Goal: Task Accomplishment & Management: Complete application form

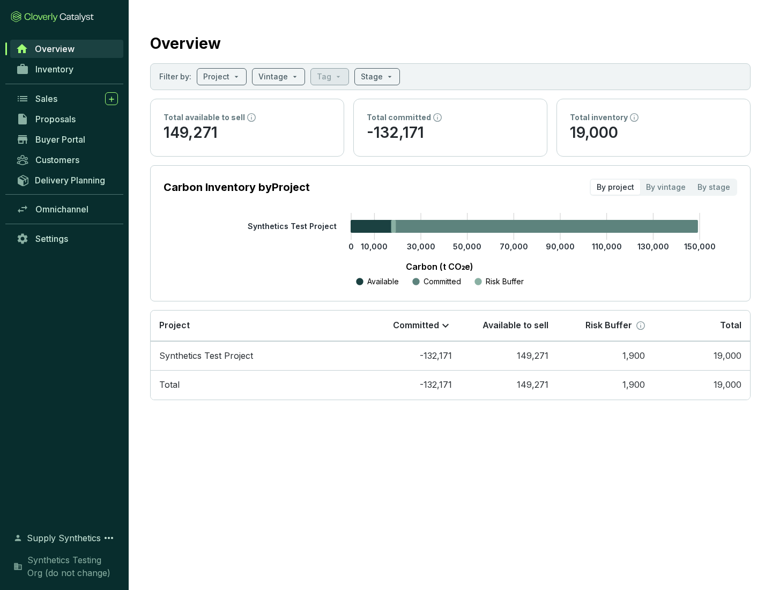
click at [67, 119] on span "Proposals" at bounding box center [55, 119] width 40 height 11
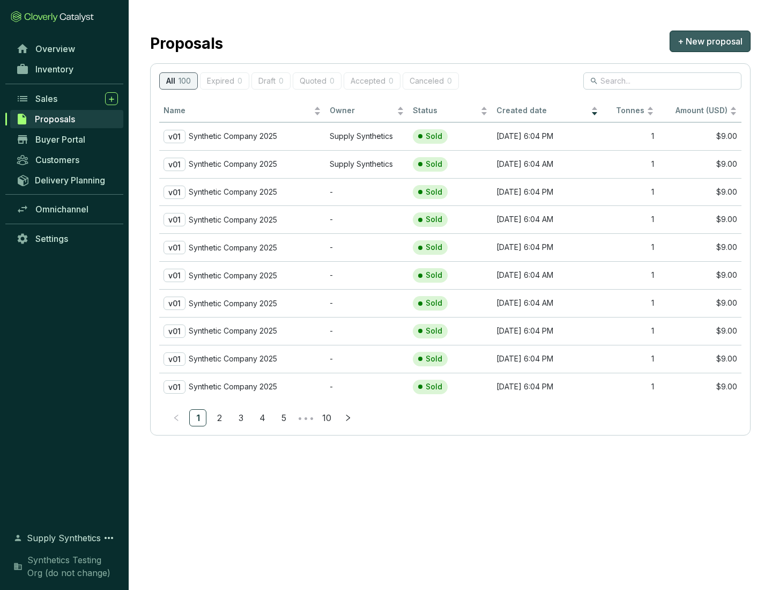
click at [710, 41] on span "+ New proposal" at bounding box center [710, 41] width 65 height 13
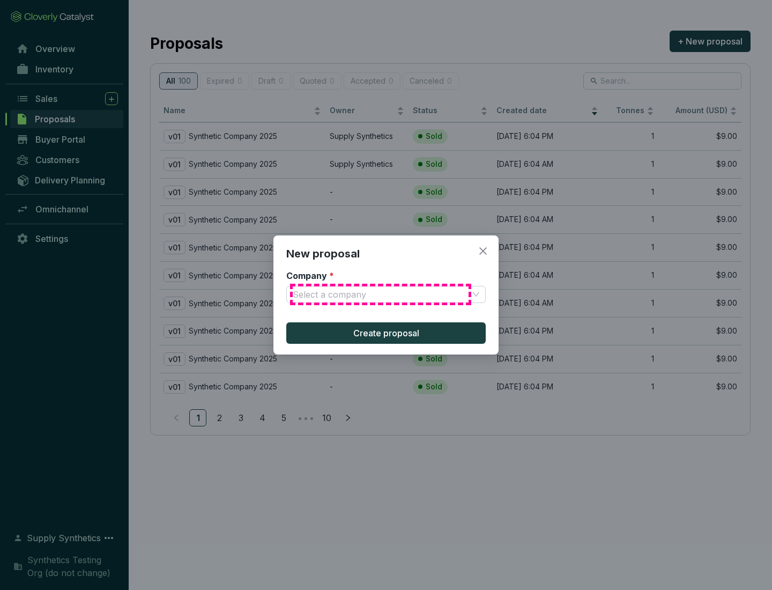
click at [381, 294] on input "Company *" at bounding box center [381, 294] width 176 height 16
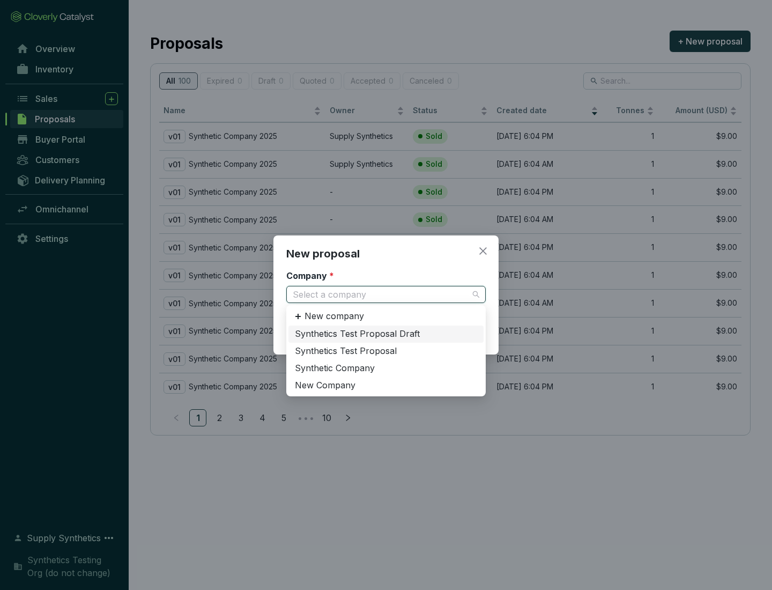
click at [386, 368] on div "Synthetic Company" at bounding box center [386, 368] width 182 height 12
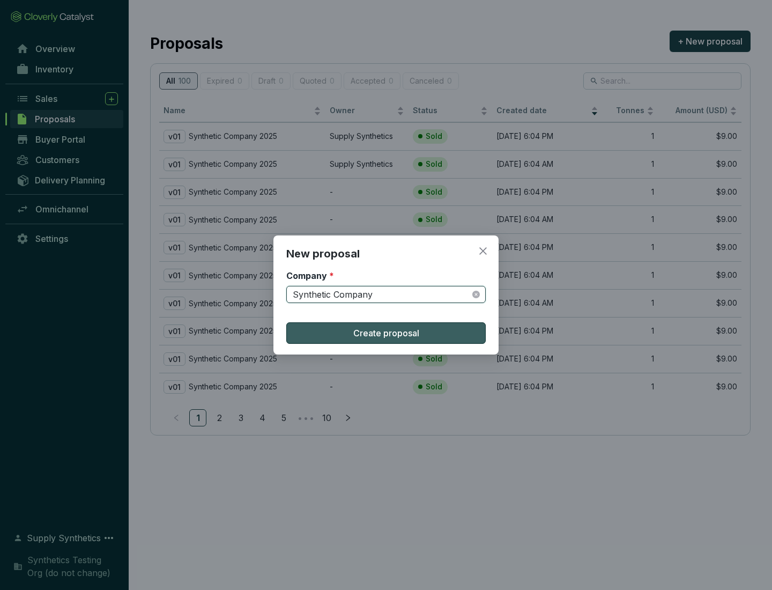
click at [386, 333] on span "Create proposal" at bounding box center [386, 333] width 66 height 13
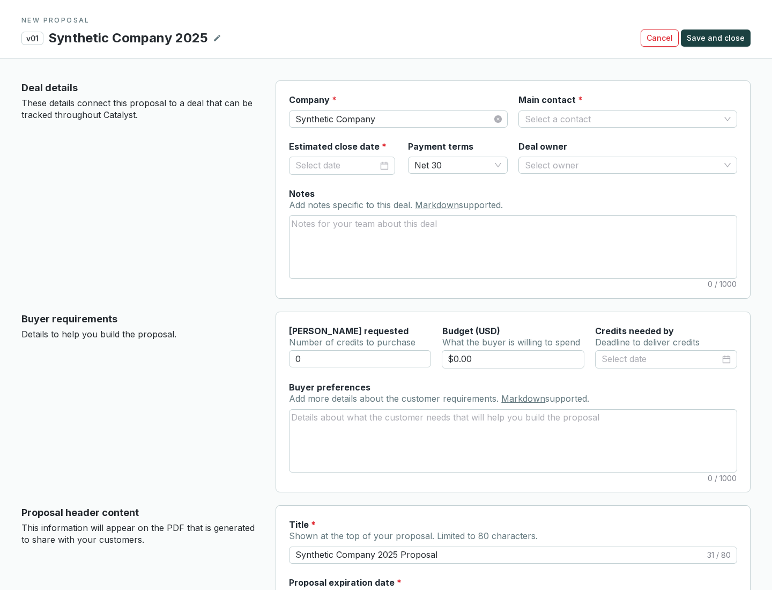
click at [623, 119] on input "Main contact *" at bounding box center [622, 119] width 195 height 16
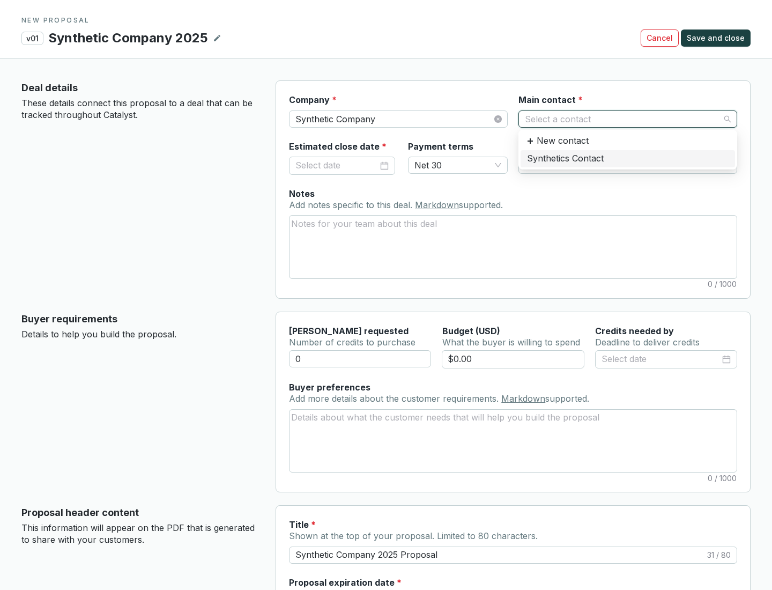
click at [627, 158] on div "Synthetics Contact" at bounding box center [628, 159] width 202 height 12
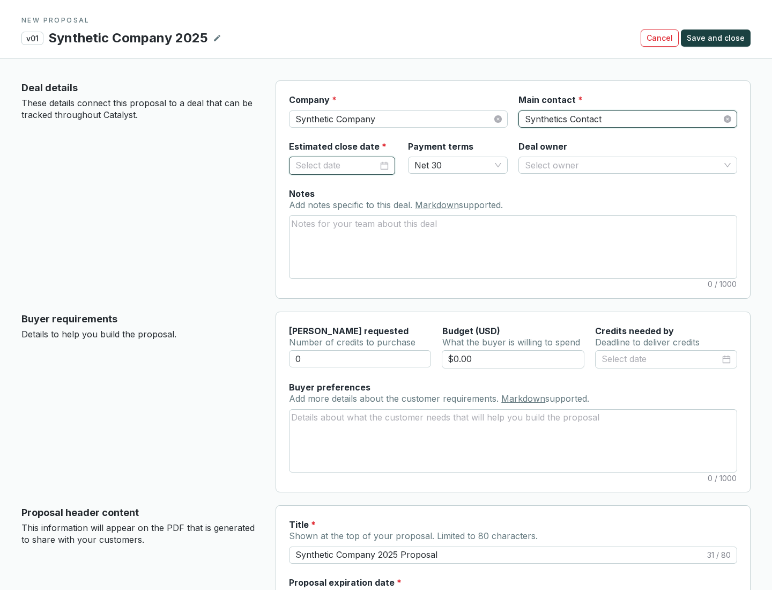
click at [337, 165] on input "Estimated close date *" at bounding box center [336, 166] width 83 height 14
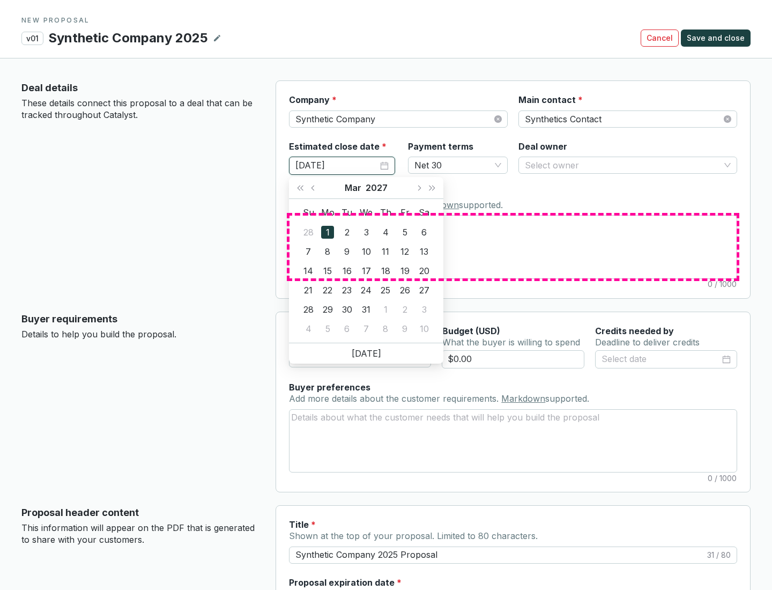
type input "[DATE]"
click at [513, 247] on textarea "Notes Add notes specific to this deal. Markdown supported." at bounding box center [513, 247] width 447 height 62
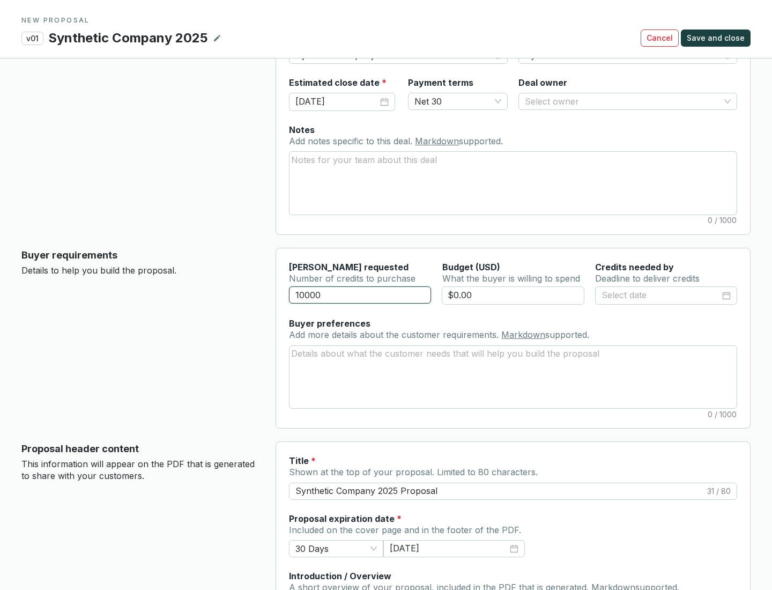
scroll to position [64, 0]
type input "10000"
type input "$0.00"
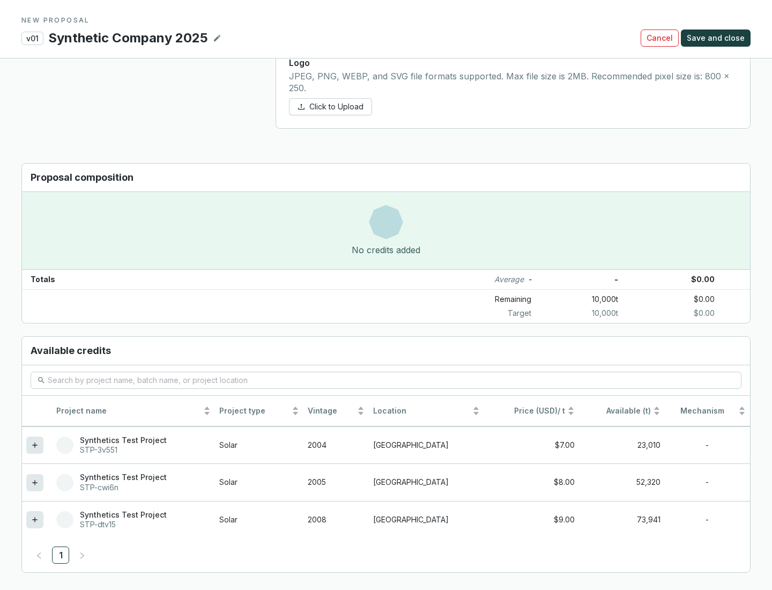
click at [35, 520] on icon at bounding box center [34, 519] width 5 height 5
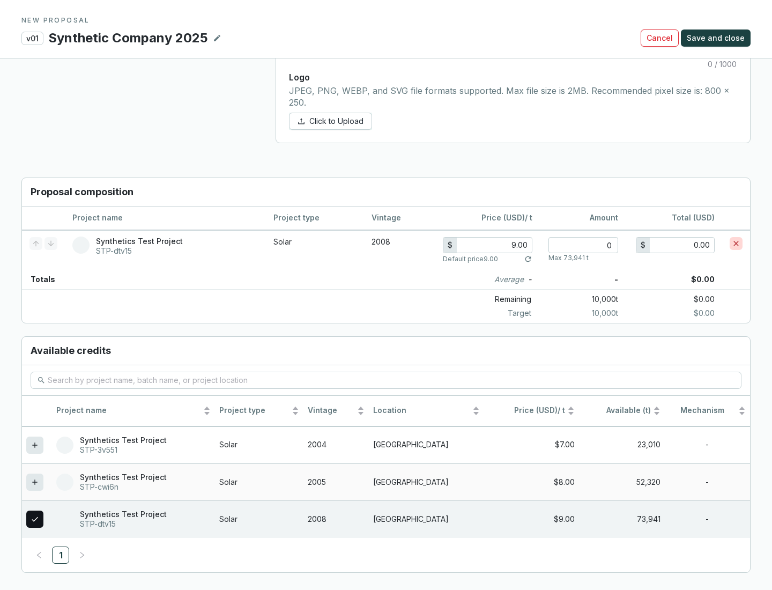
scroll to position [617, 0]
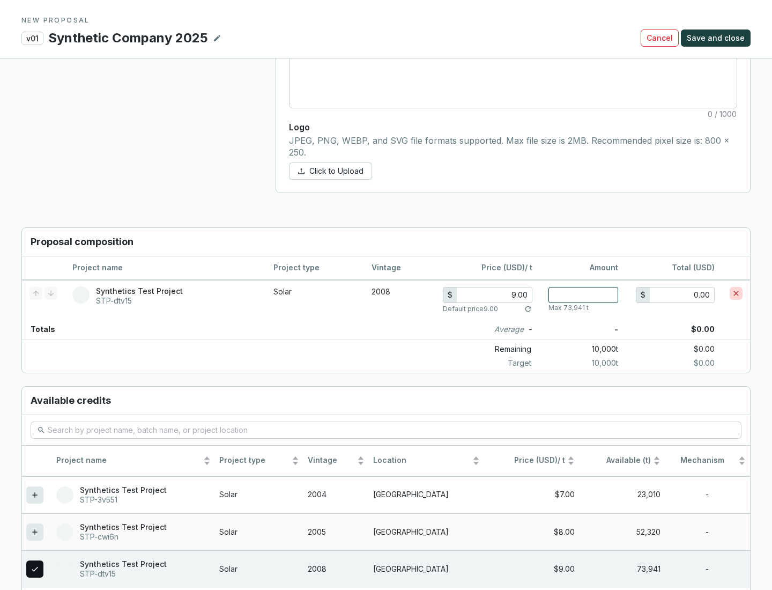
type input "1"
type input "9.00"
type input "1"
click at [717, 38] on span "Save and close" at bounding box center [716, 38] width 58 height 11
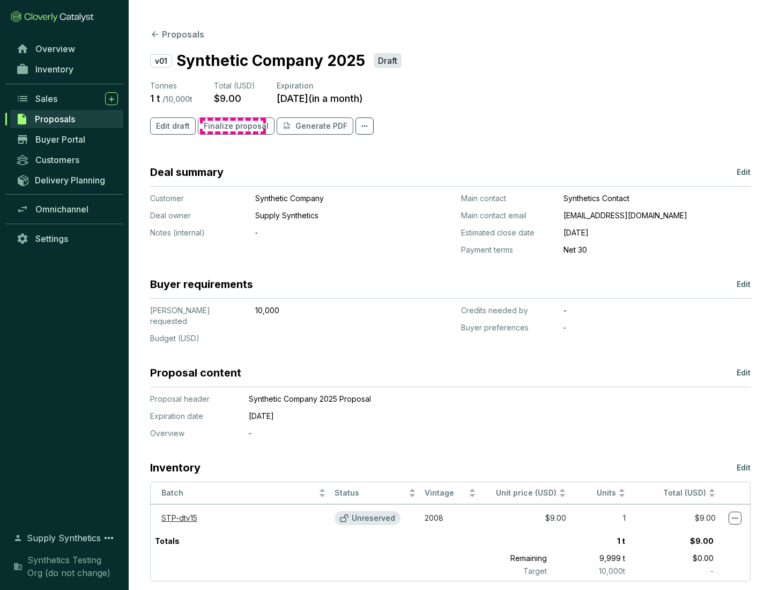
click at [233, 126] on span "Finalize proposal" at bounding box center [236, 126] width 65 height 11
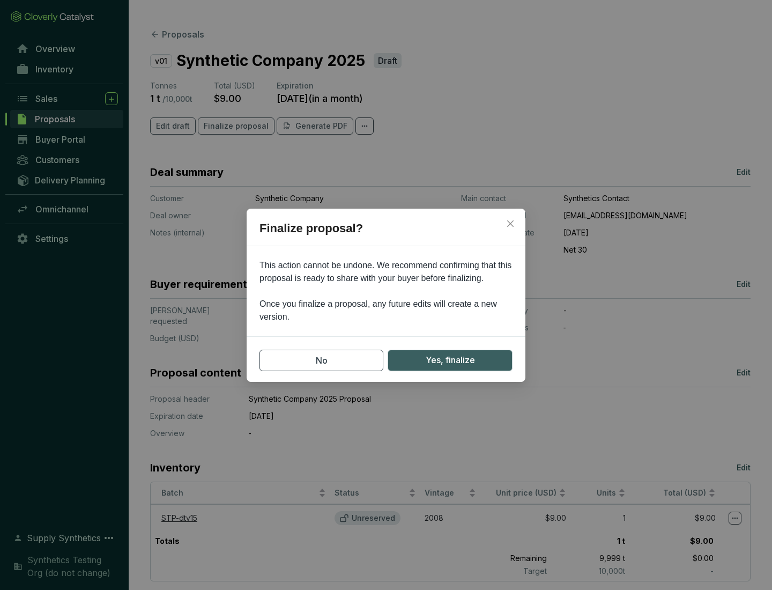
click at [450, 360] on span "Yes, finalize" at bounding box center [450, 359] width 49 height 13
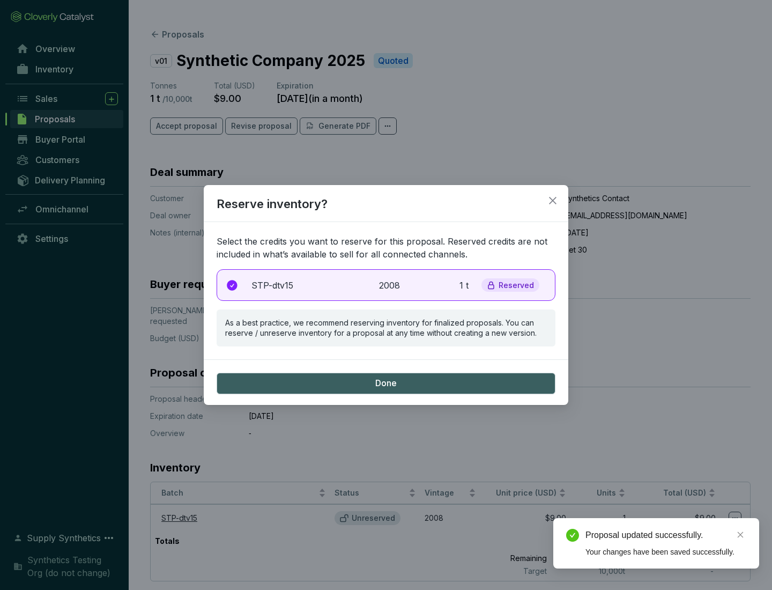
click at [386, 285] on p "2008" at bounding box center [391, 285] width 24 height 13
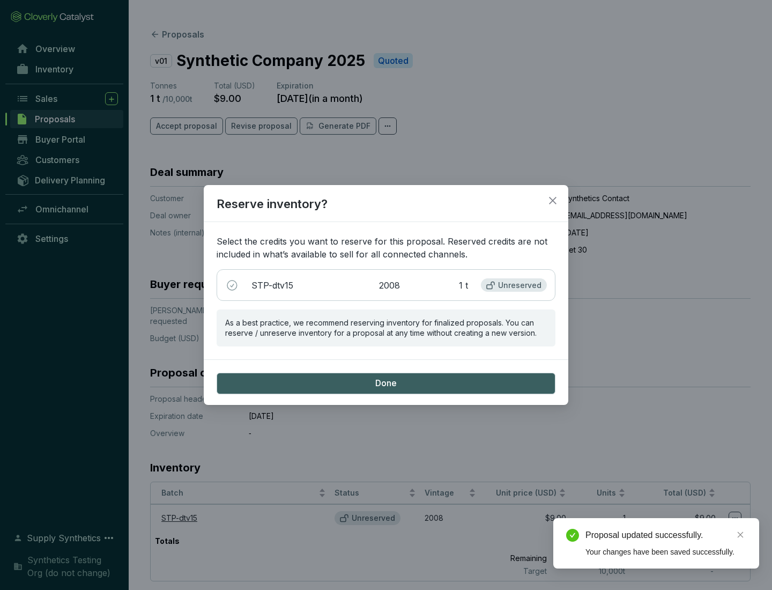
click at [386, 383] on span "Done" at bounding box center [385, 383] width 21 height 12
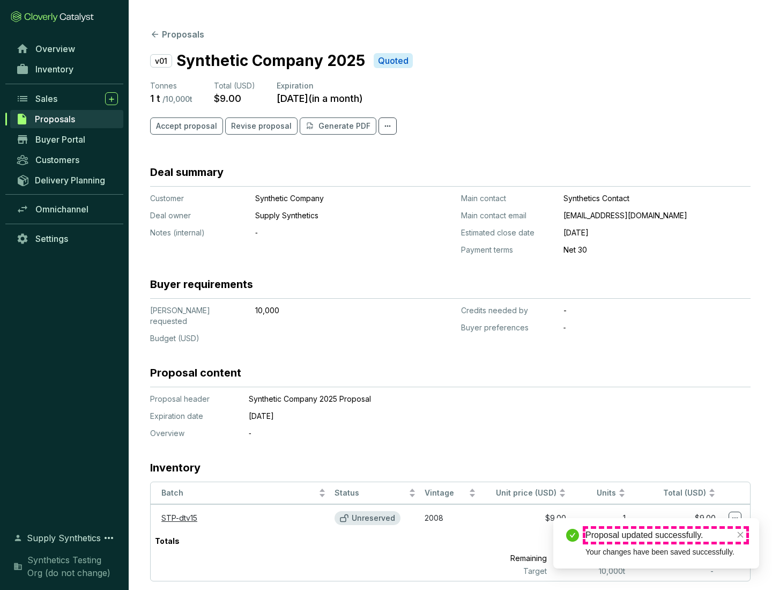
click at [666, 535] on div "Proposal updated successfully." at bounding box center [666, 535] width 161 height 13
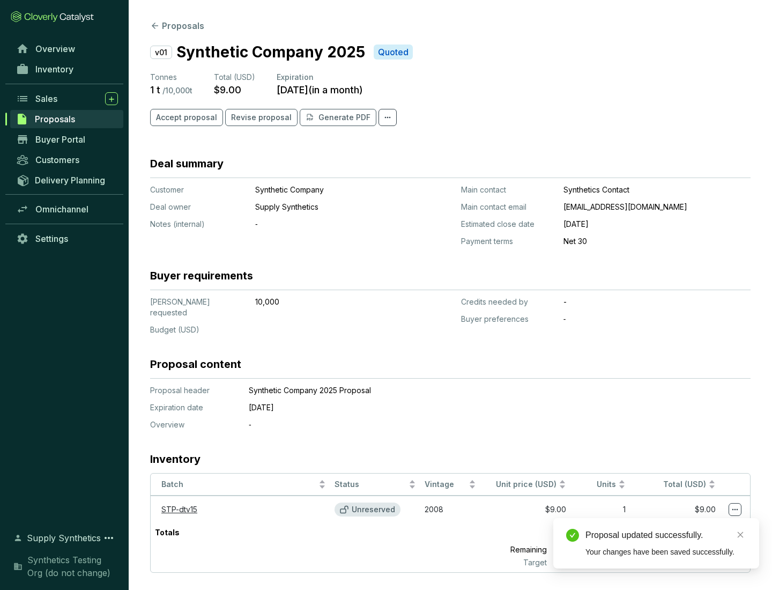
click at [735, 509] on icon at bounding box center [735, 510] width 6 height 2
click at [702, 523] on div "Proposal updated successfully. Your changes have been saved successfully." at bounding box center [656, 543] width 206 height 50
click at [666, 535] on div "Proposal updated successfully." at bounding box center [666, 535] width 161 height 13
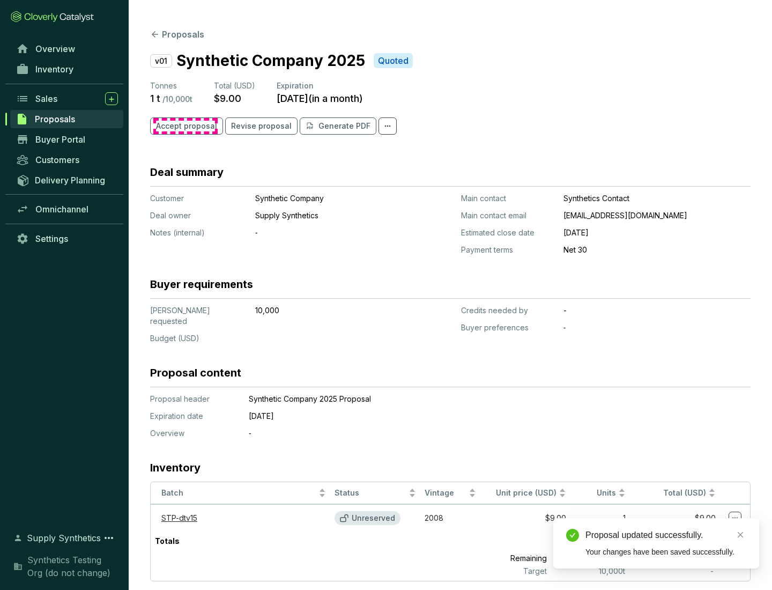
click at [185, 126] on span "Accept proposal" at bounding box center [186, 126] width 61 height 11
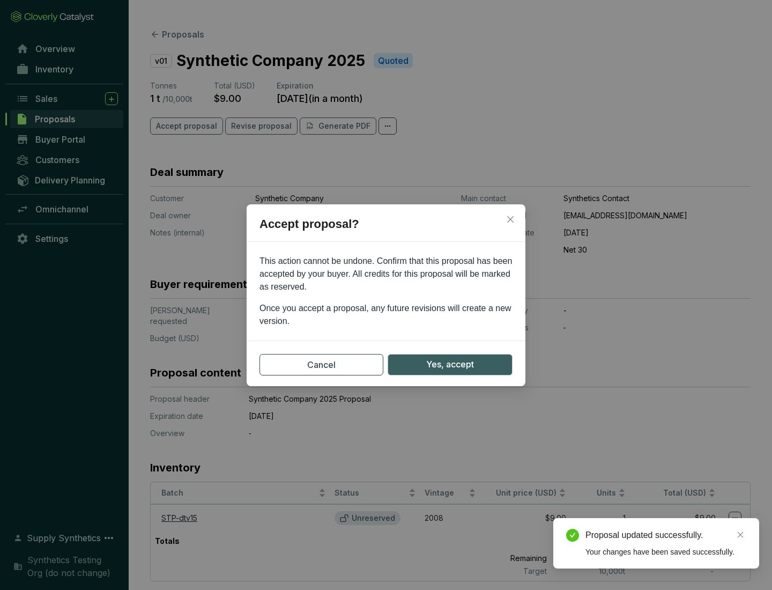
click at [450, 364] on span "Yes, accept" at bounding box center [450, 364] width 48 height 13
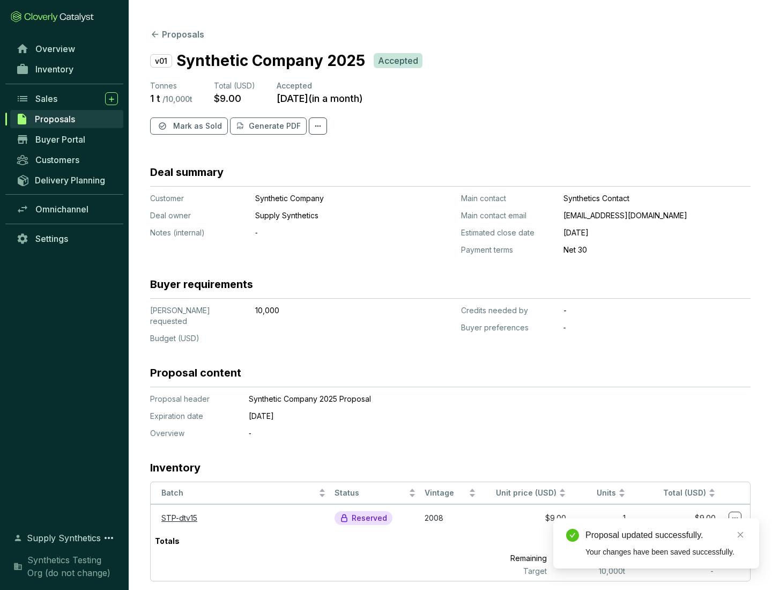
click at [196, 126] on span "Mark as Sold" at bounding box center [197, 126] width 49 height 11
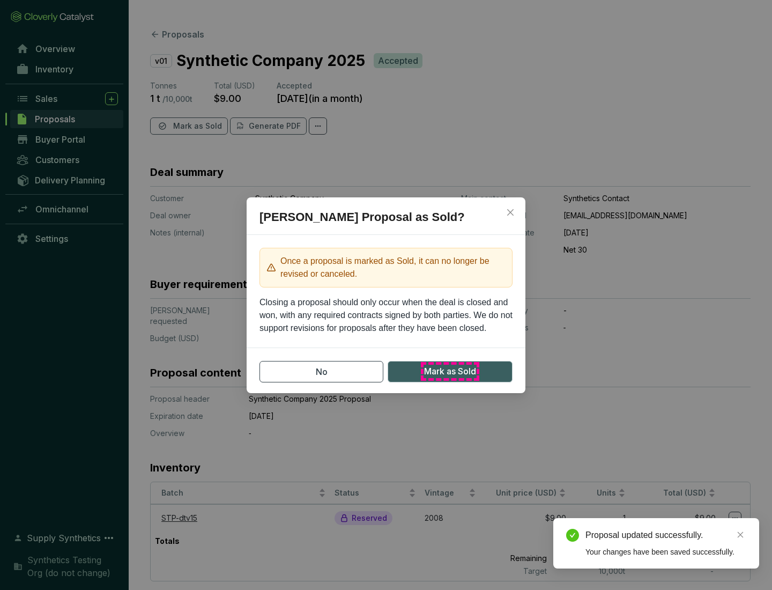
click at [450, 371] on span "Mark as Sold" at bounding box center [450, 371] width 52 height 13
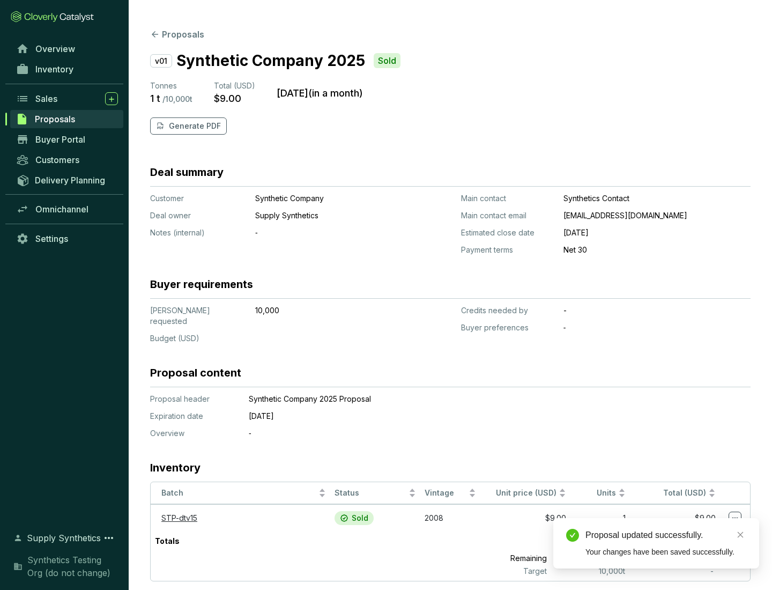
click at [194, 126] on p "Generate PDF" at bounding box center [195, 126] width 52 height 11
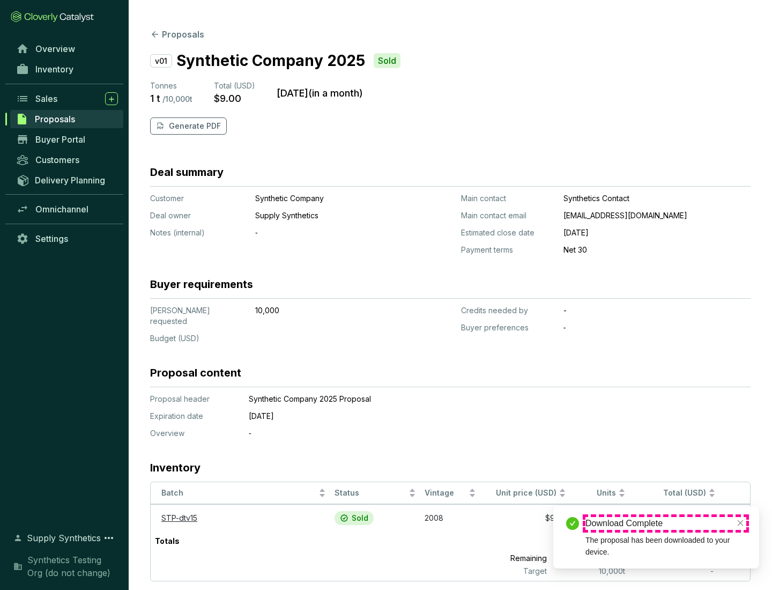
click at [666, 523] on div "Download Complete" at bounding box center [666, 523] width 161 height 13
